Goal: Task Accomplishment & Management: Manage account settings

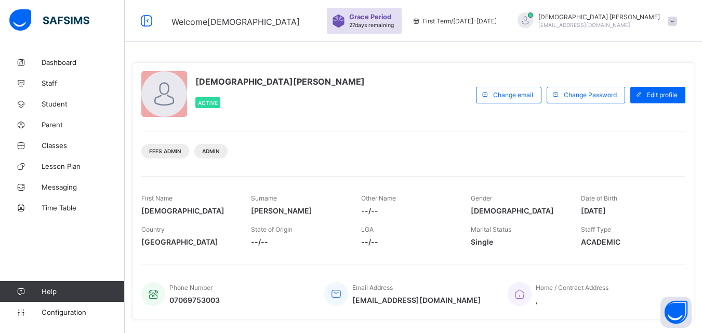
click at [434, 166] on div "[DEMOGRAPHIC_DATA][PERSON_NAME] Active Change email Change Password Edit profil…" at bounding box center [414, 191] width 562 height 258
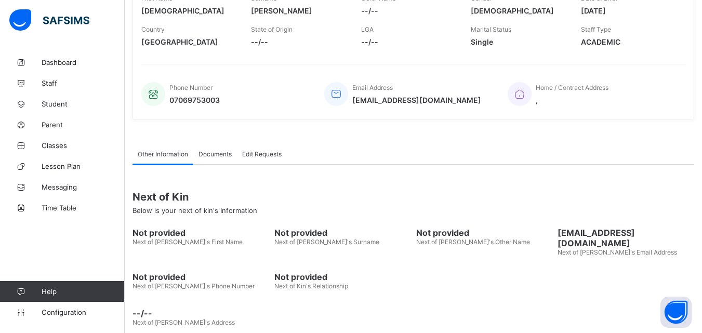
scroll to position [206, 0]
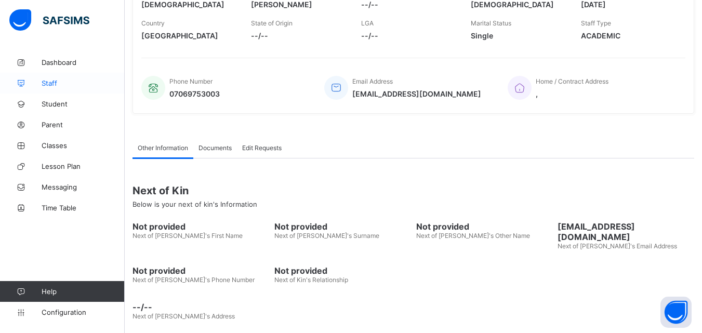
click at [51, 82] on span "Staff" at bounding box center [83, 83] width 83 height 8
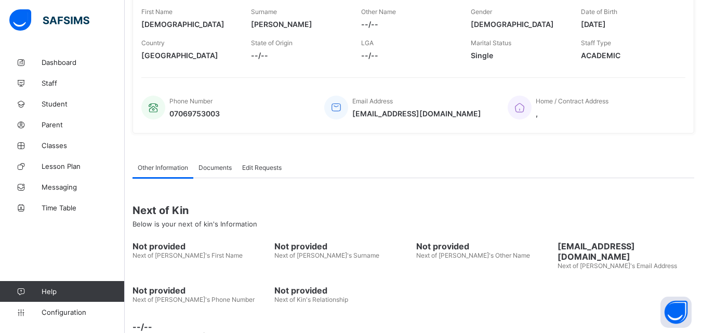
scroll to position [206, 0]
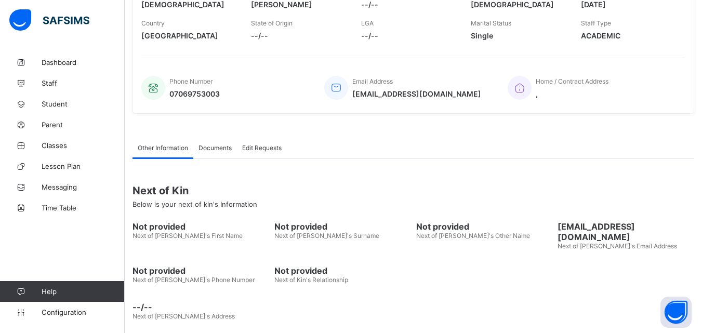
click at [329, 179] on div "Next of Kin Below is your next of kin's Information" at bounding box center [414, 196] width 562 height 39
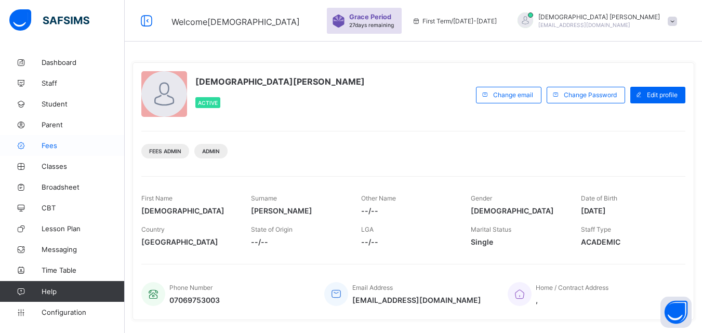
click at [49, 146] on span "Fees" at bounding box center [83, 145] width 83 height 8
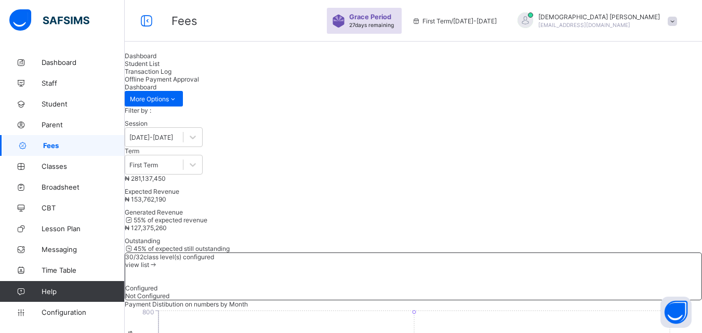
click at [160, 68] on span "Student List" at bounding box center [142, 64] width 35 height 8
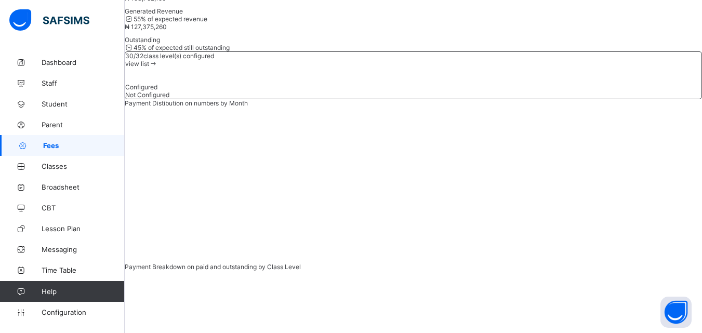
scroll to position [225, 0]
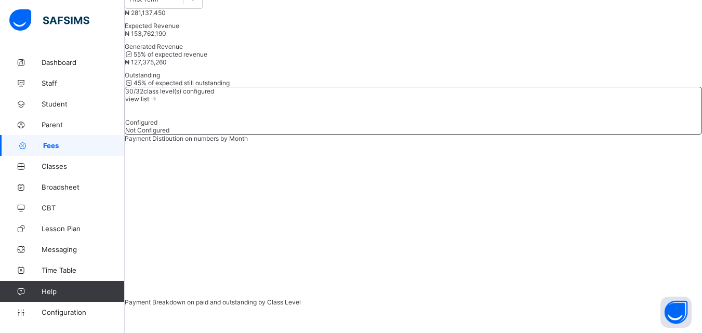
scroll to position [80, 0]
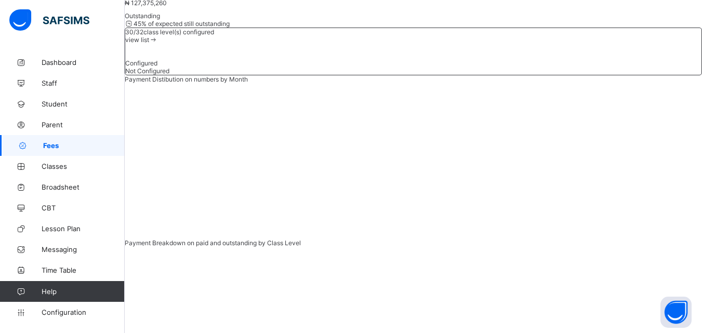
type input "*"
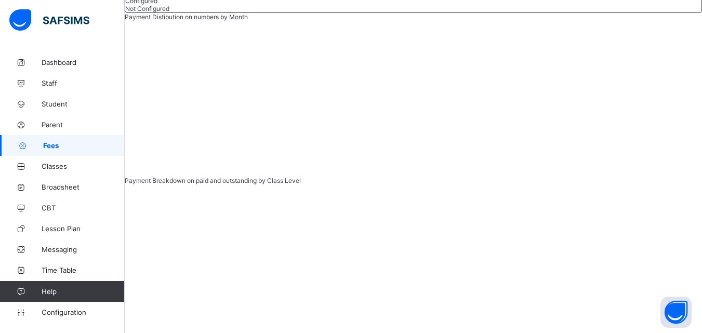
scroll to position [296, 0]
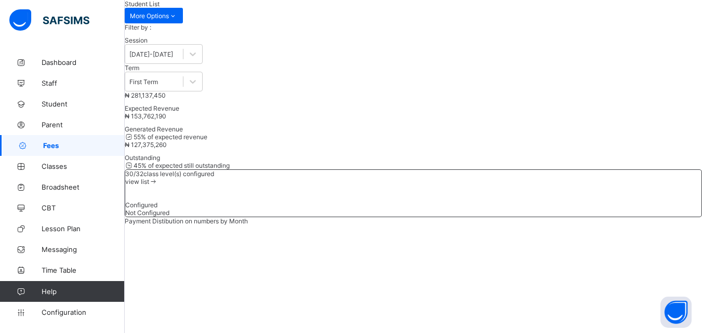
scroll to position [68, 0]
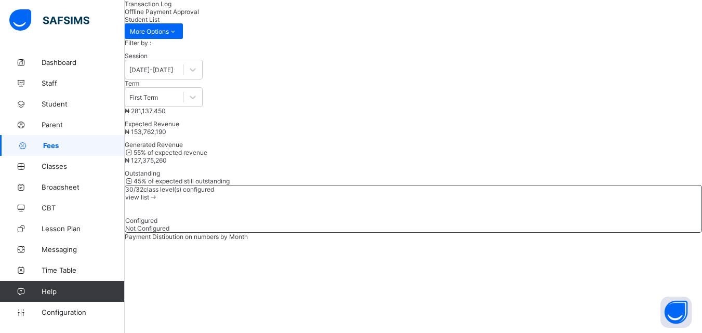
type input "*"
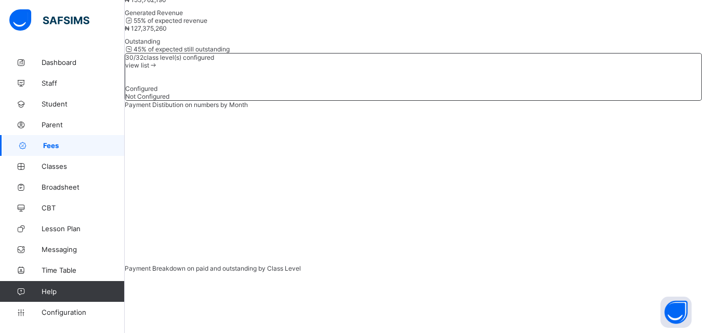
scroll to position [275, 0]
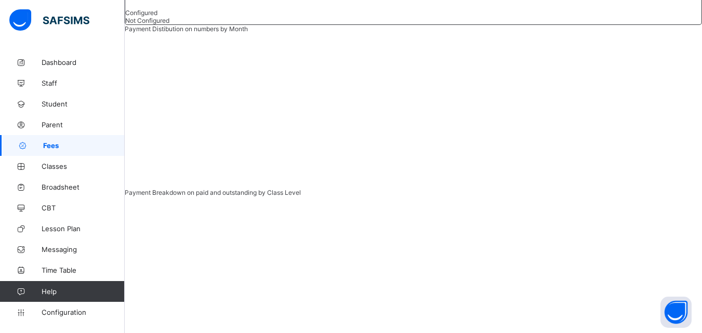
type input "*"
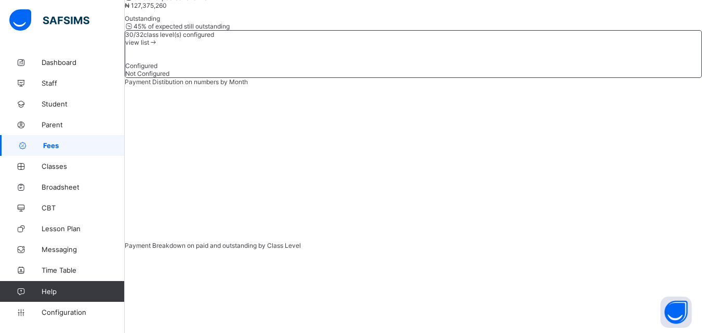
scroll to position [230, 0]
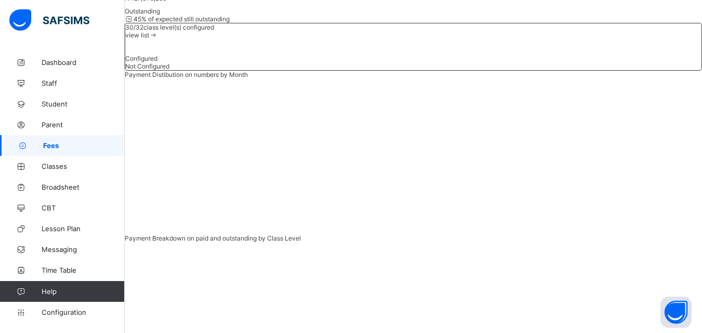
type input "*****"
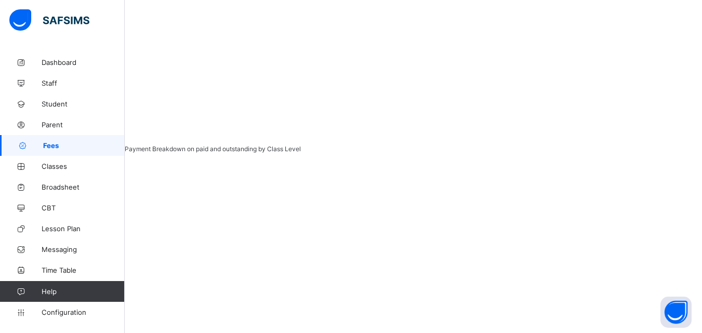
scroll to position [330, 0]
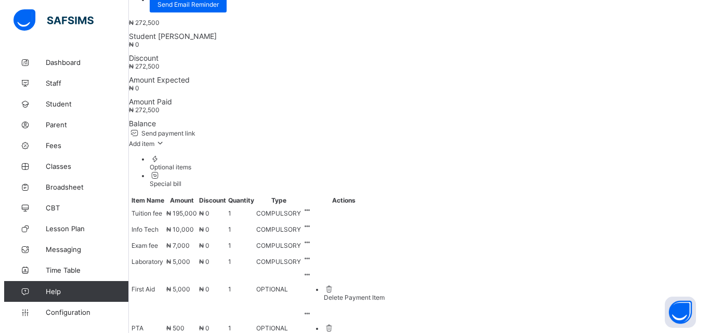
scroll to position [465, 0]
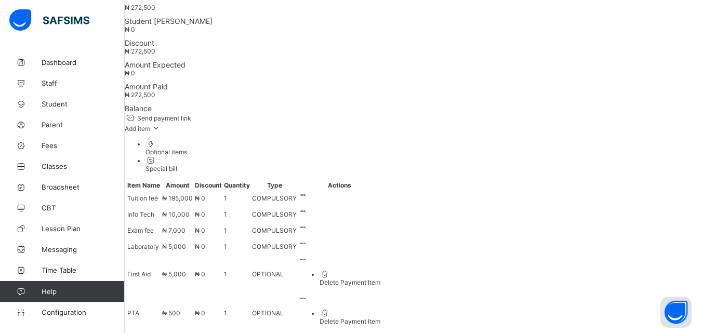
click at [308, 333] on icon at bounding box center [303, 338] width 9 height 8
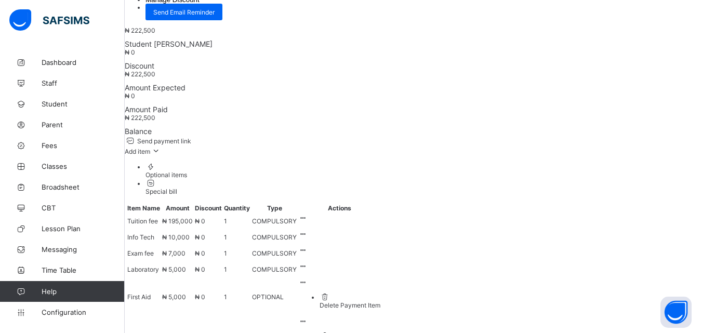
scroll to position [151, 0]
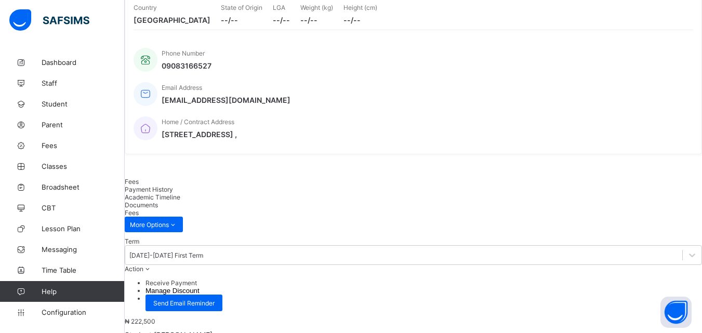
click at [143, 265] on span "Action" at bounding box center [134, 269] width 19 height 8
click at [641, 279] on ul "Receive Payment Manage Discount Send Email Reminder" at bounding box center [413, 295] width 577 height 32
click at [636, 279] on li "Receive Payment" at bounding box center [424, 283] width 557 height 8
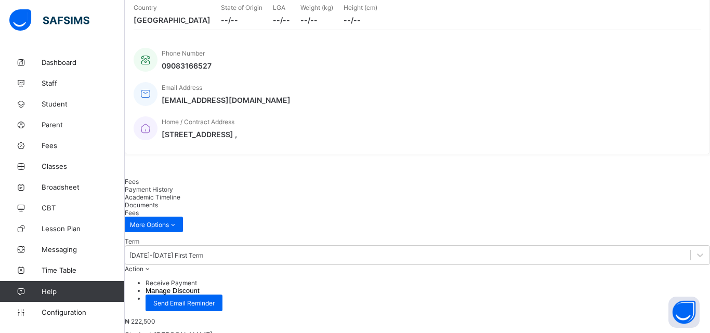
type input "*"
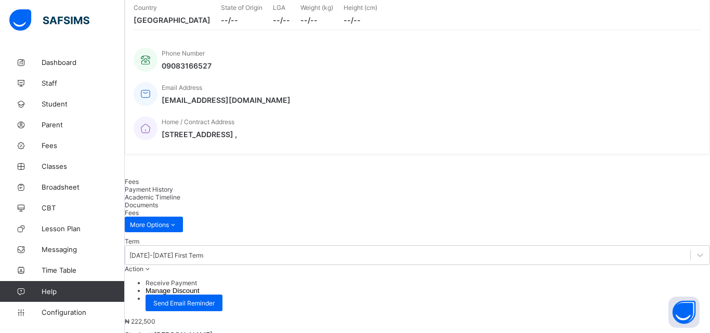
type input "****"
type input "**********"
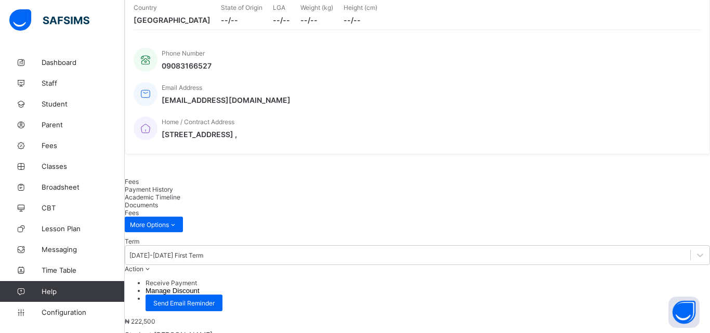
type input "*********"
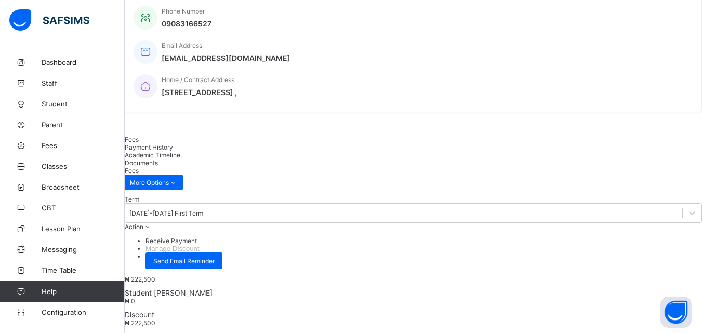
scroll to position [213, 0]
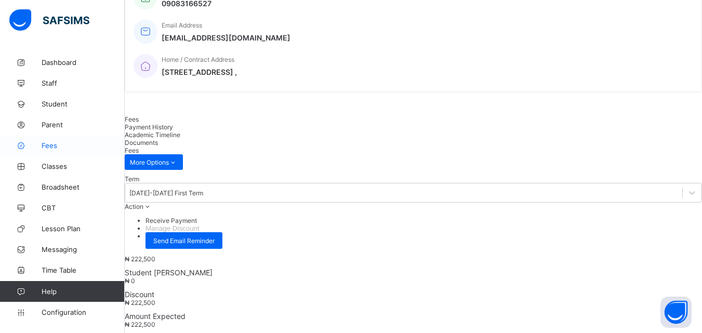
click at [53, 149] on span "Fees" at bounding box center [83, 145] width 83 height 8
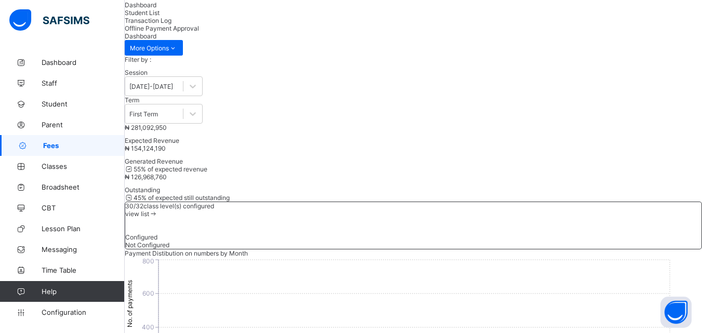
scroll to position [213, 0]
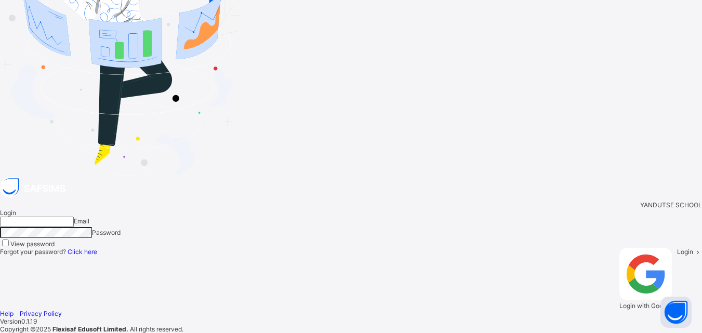
type input "**********"
